Goal: Task Accomplishment & Management: Use online tool/utility

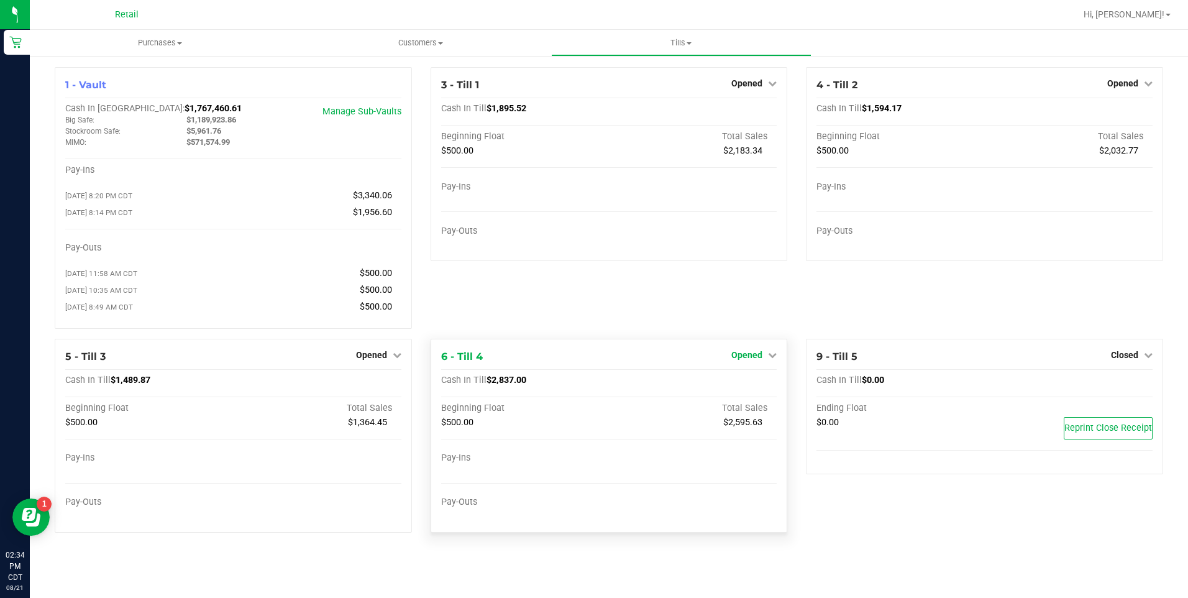
click at [757, 360] on span "Opened" at bounding box center [746, 355] width 31 height 10
click at [741, 385] on link "Close Till" at bounding box center [749, 380] width 34 height 10
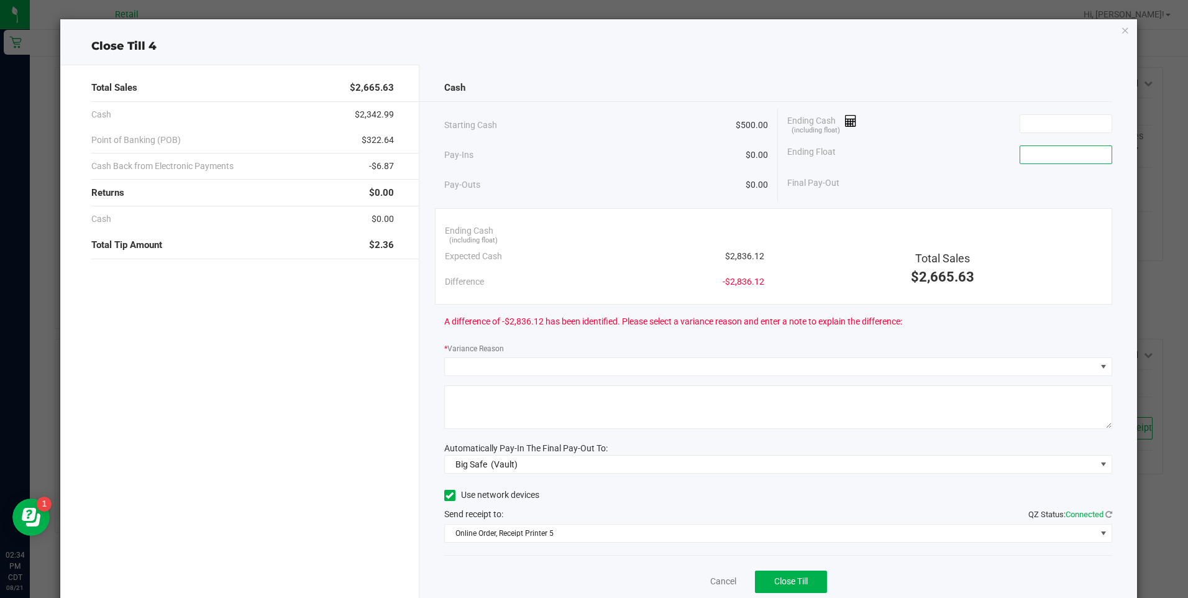
click at [1025, 154] on input at bounding box center [1065, 154] width 91 height 17
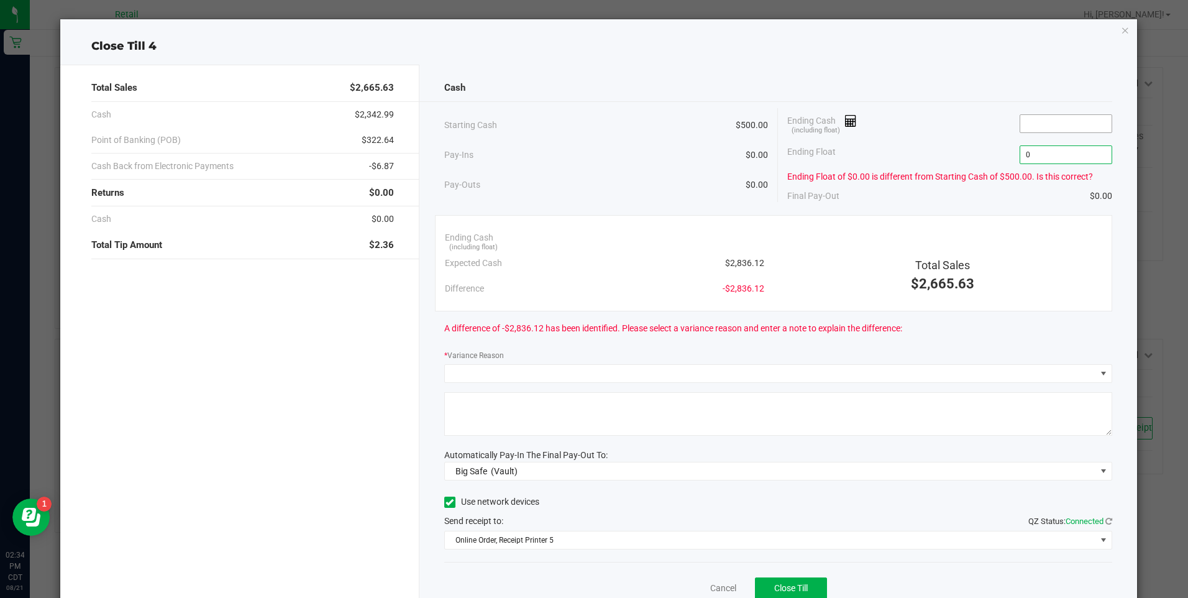
type input "$0.00"
click at [1020, 122] on input at bounding box center [1065, 123] width 91 height 17
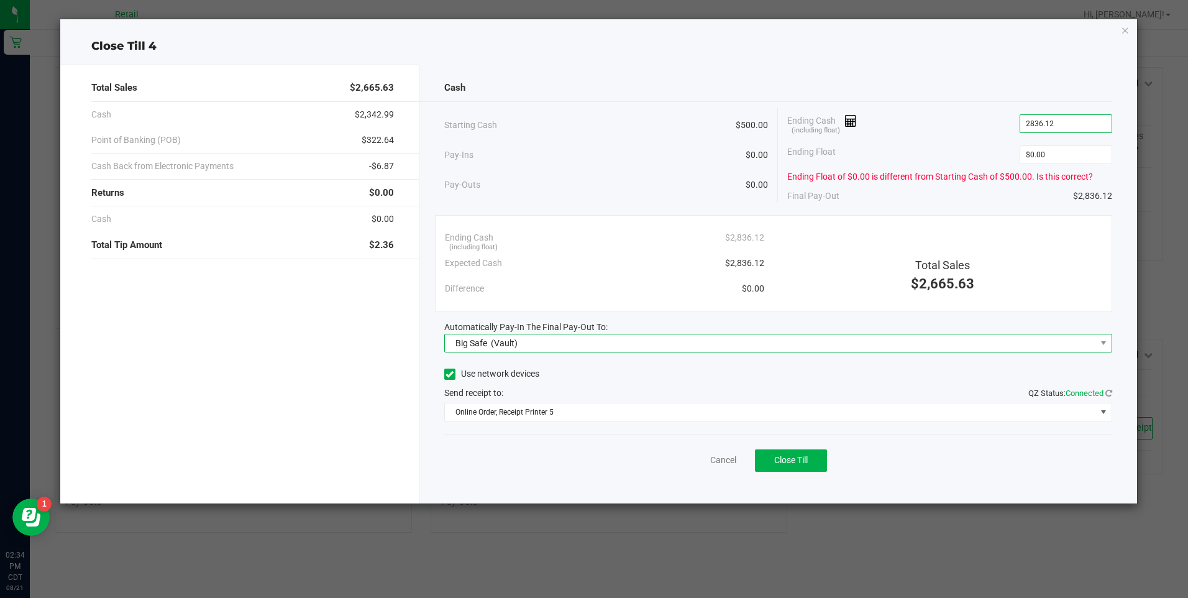
type input "$2,836.12"
click at [477, 343] on span "Big Safe" at bounding box center [471, 343] width 32 height 10
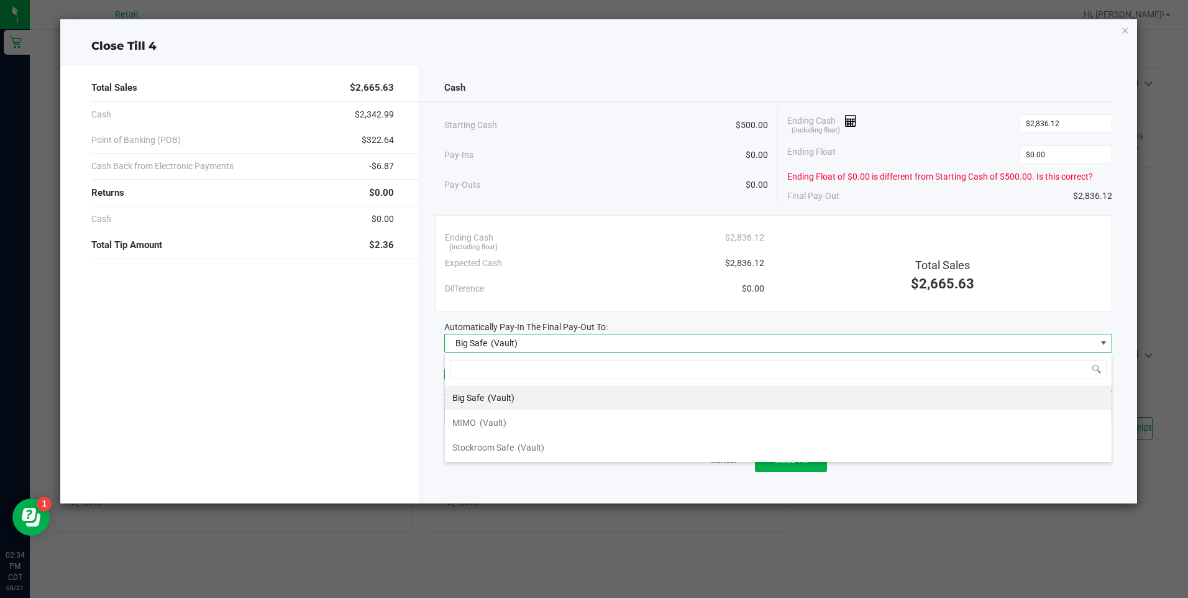
scroll to position [19, 668]
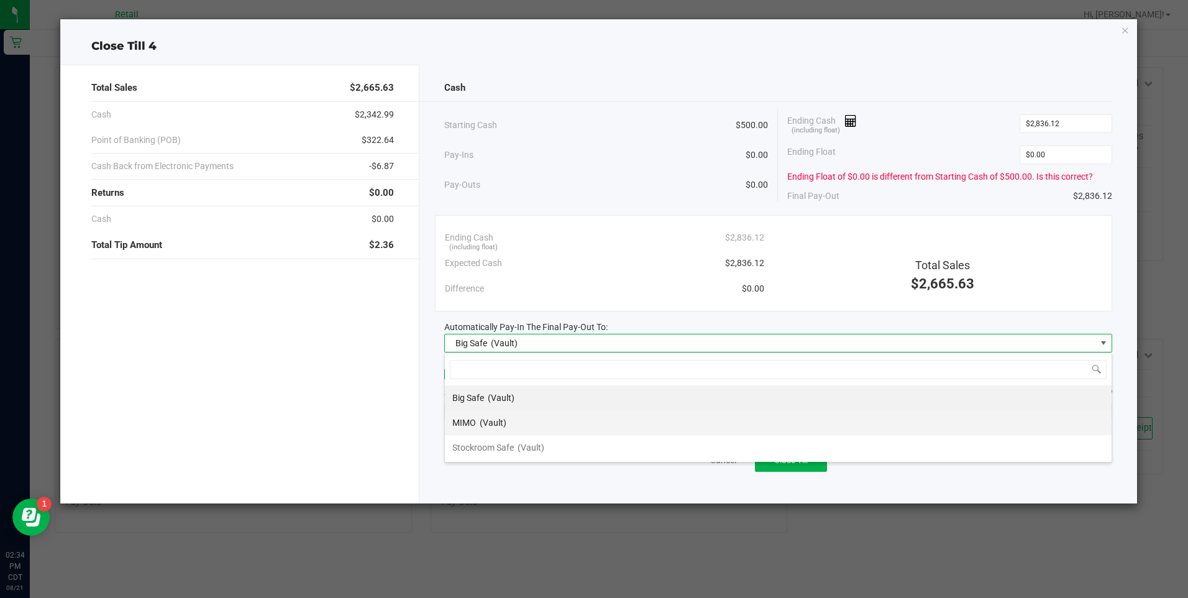
click at [475, 422] on span "MIMO" at bounding box center [464, 423] width 24 height 10
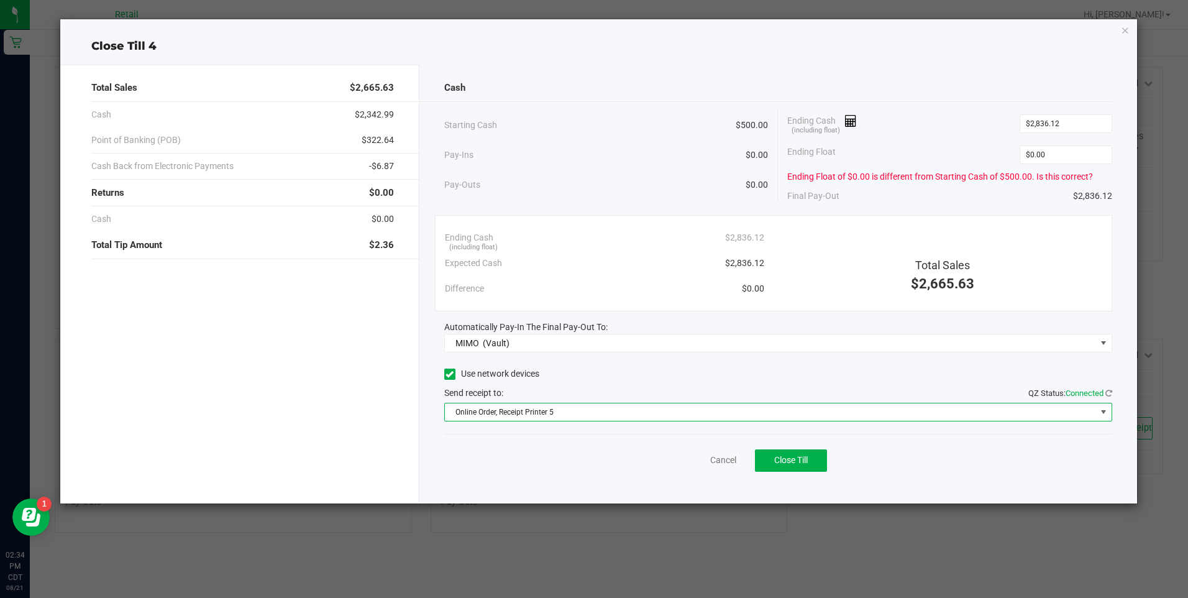
click at [569, 413] on span "Online Order, Receipt Printer 5" at bounding box center [770, 411] width 651 height 17
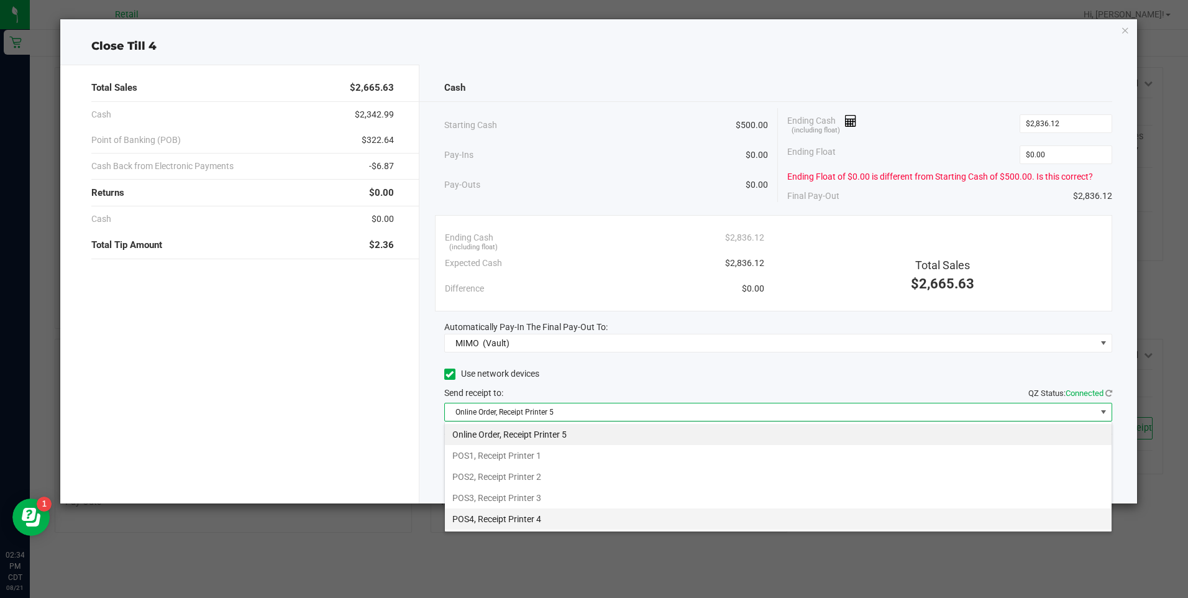
click at [530, 515] on li "POS4, Receipt Printer 4" at bounding box center [778, 518] width 667 height 21
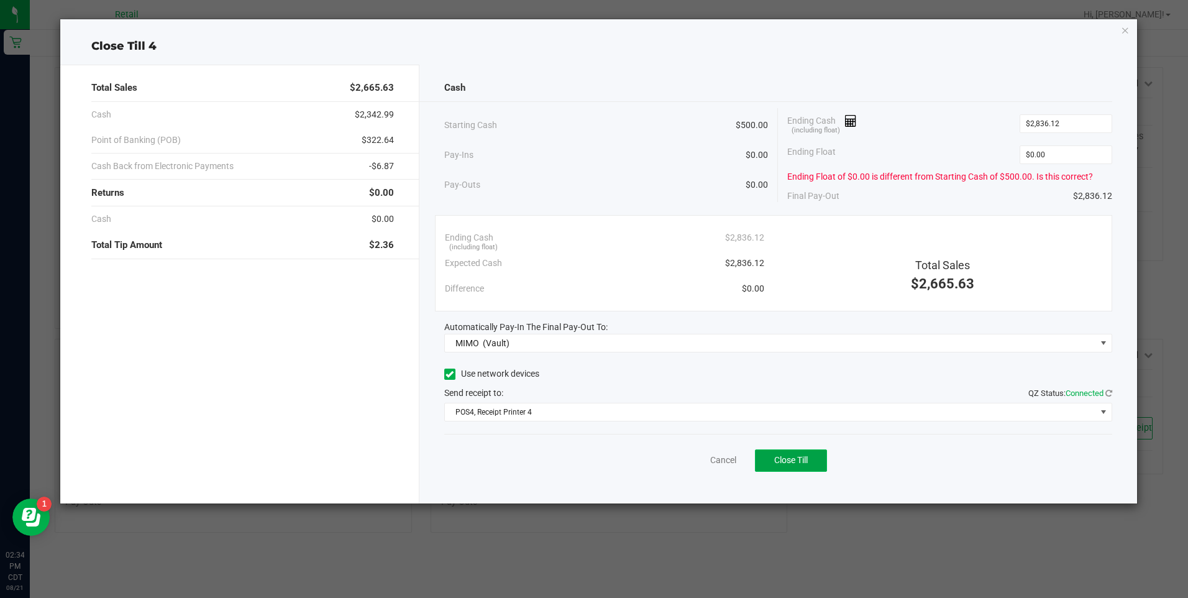
click at [767, 459] on button "Close Till" at bounding box center [791, 460] width 72 height 22
click at [681, 462] on link "Dismiss" at bounding box center [696, 460] width 30 height 13
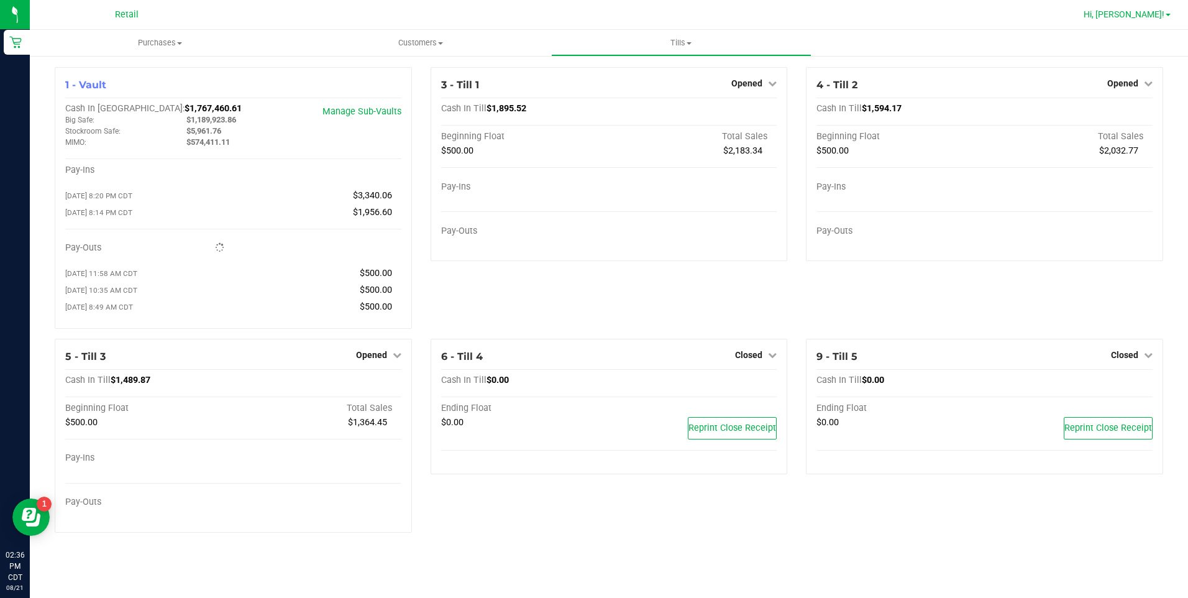
click at [1141, 15] on span "Hi, [PERSON_NAME]!" at bounding box center [1124, 14] width 81 height 10
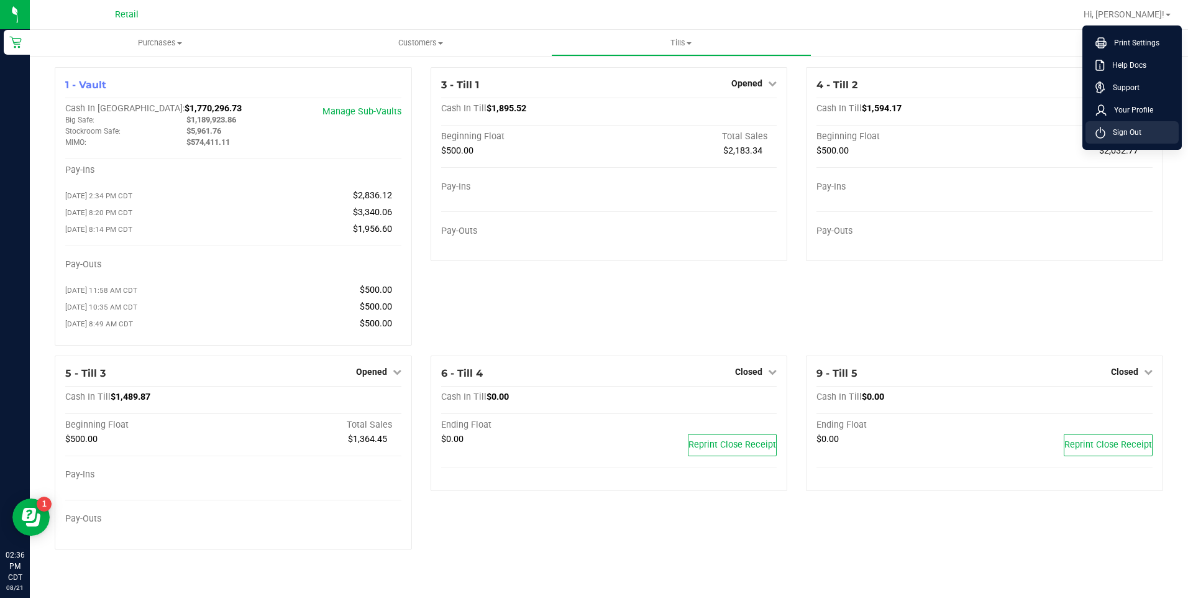
click at [1127, 137] on span "Sign Out" at bounding box center [1123, 132] width 36 height 12
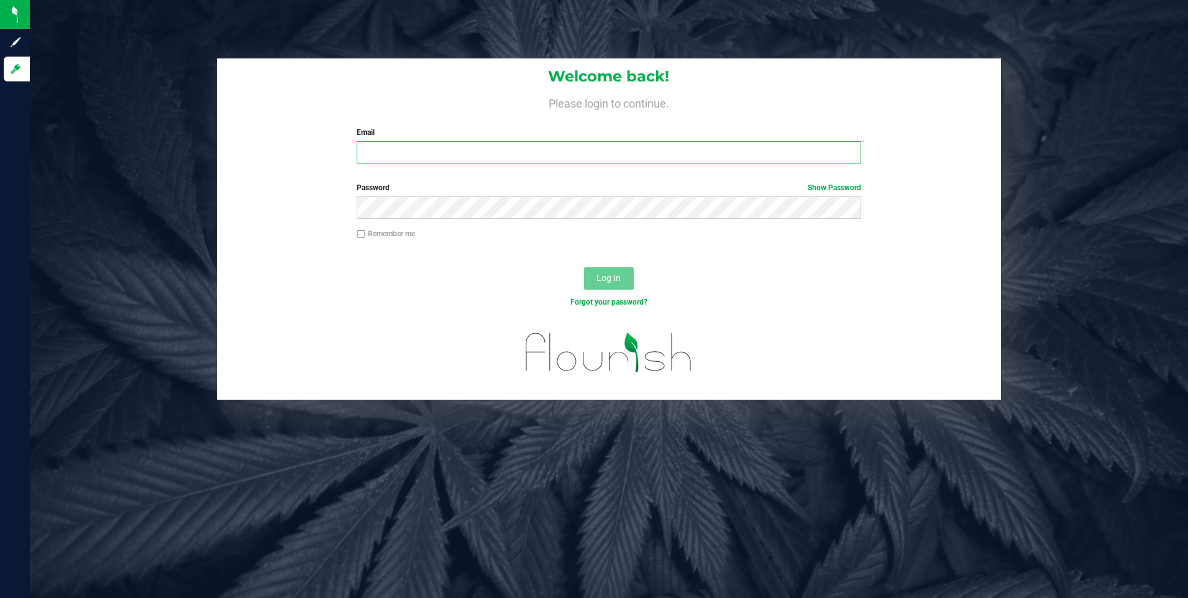
click at [395, 150] on input "Email" at bounding box center [609, 152] width 504 height 22
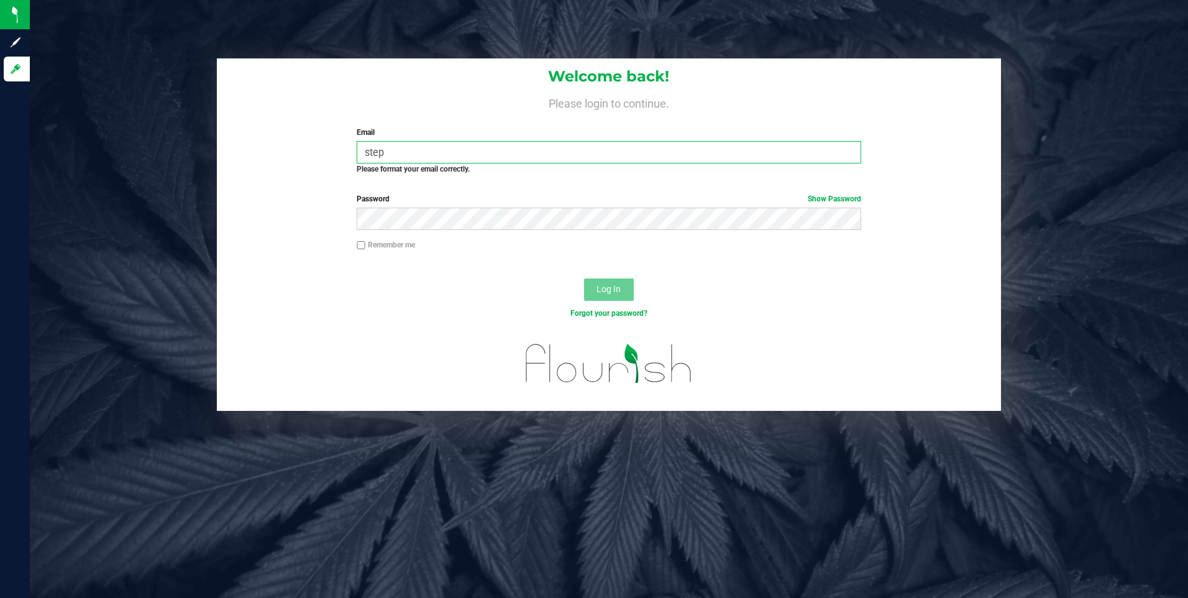
type input "[PERSON_NAME][EMAIL_ADDRESS][PERSON_NAME][DOMAIN_NAME]"
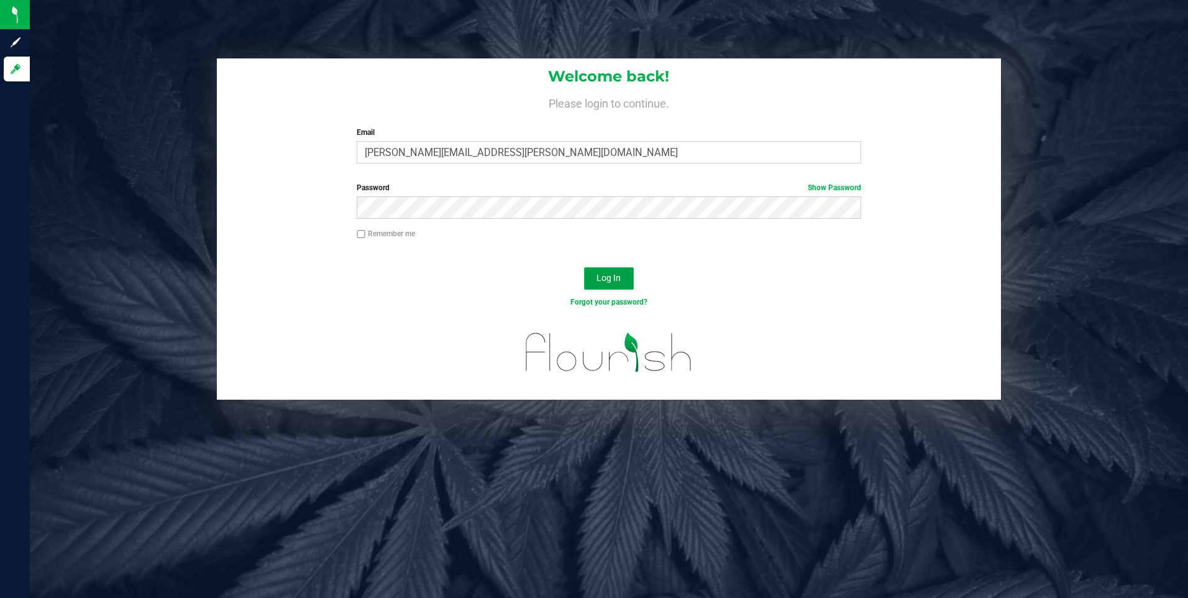
click at [609, 273] on span "Log In" at bounding box center [608, 278] width 24 height 10
